Goal: Check status: Check status

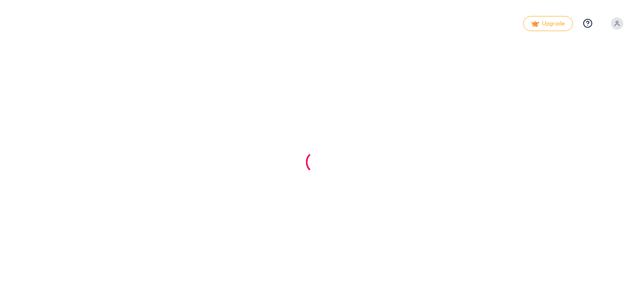
click at [326, 118] on div at bounding box center [321, 149] width 642 height 298
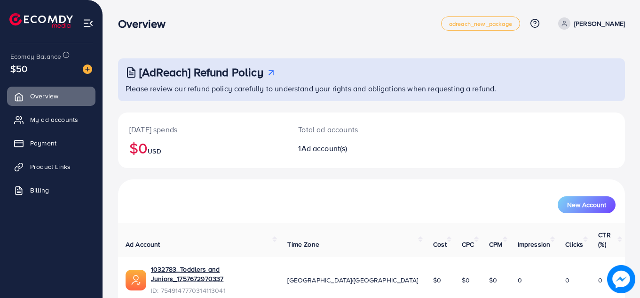
scroll to position [26, 0]
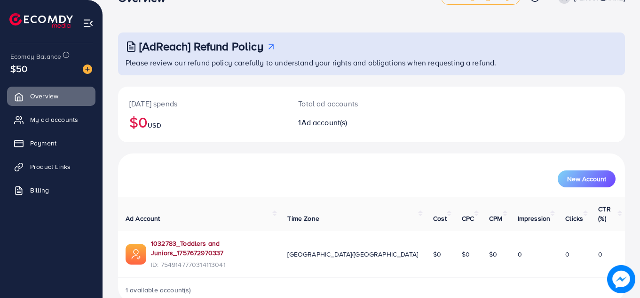
click at [224, 238] on link "1032783_Toddlers and Juniors_1757672970337" at bounding box center [211, 247] width 121 height 19
click at [219, 238] on link "1032783_Toddlers and Juniors_1757672970337" at bounding box center [211, 247] width 121 height 19
click at [226, 238] on link "1032783_Toddlers and Juniors_1757672970337" at bounding box center [211, 247] width 121 height 19
click at [225, 238] on link "1032783_Toddlers and Juniors_1757672970337" at bounding box center [211, 247] width 121 height 19
click at [256, 238] on link "1032783_Toddlers and Juniors_1757672970337" at bounding box center [211, 247] width 121 height 19
